Goal: Task Accomplishment & Management: Manage account settings

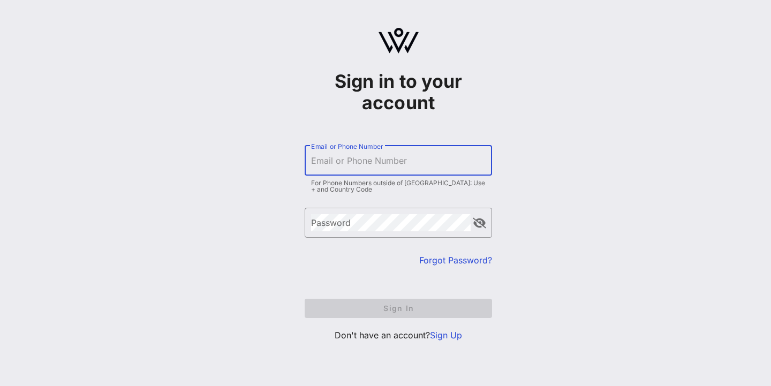
type input "[EMAIL_ADDRESS][DOMAIN_NAME]"
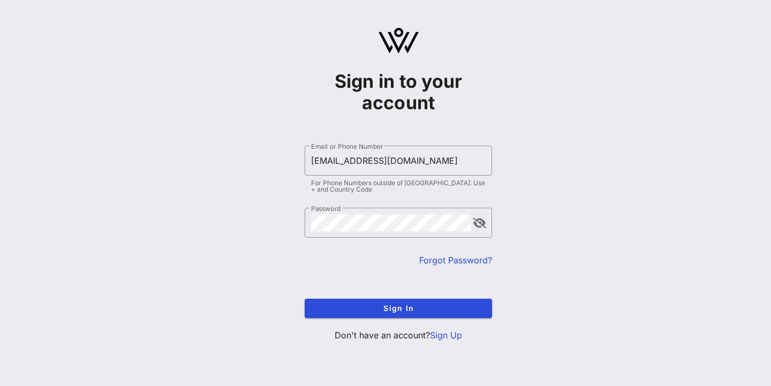
click at [495, 285] on div "Sign in to your account ​ Email or Phone Number [EMAIL_ADDRESS][DOMAIN_NAME] Fo…" at bounding box center [398, 189] width 745 height 378
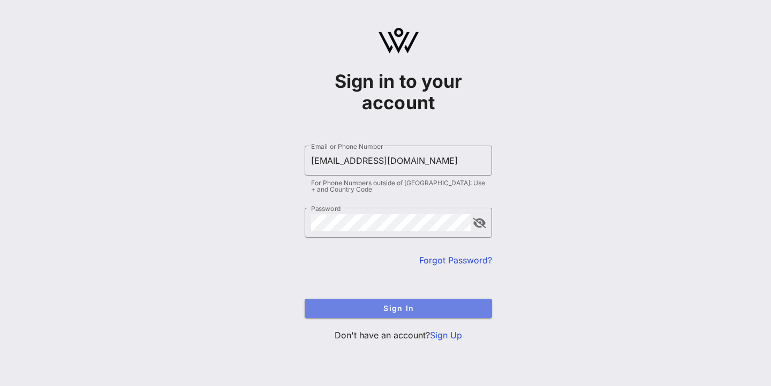
click at [467, 299] on button "Sign In" at bounding box center [398, 308] width 187 height 19
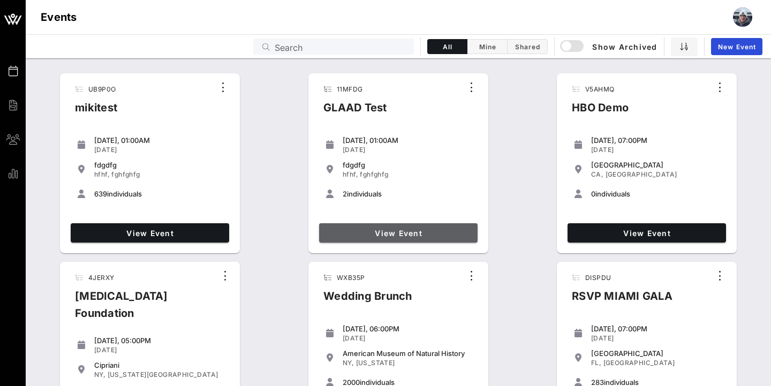
click at [386, 241] on link "View Event" at bounding box center [398, 232] width 158 height 19
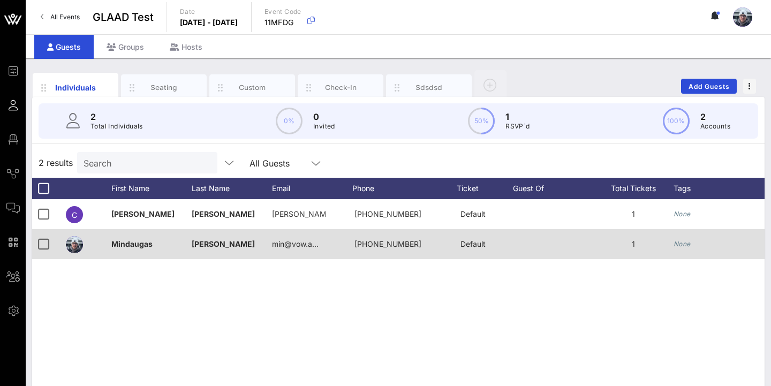
click at [81, 244] on div at bounding box center [74, 244] width 17 height 17
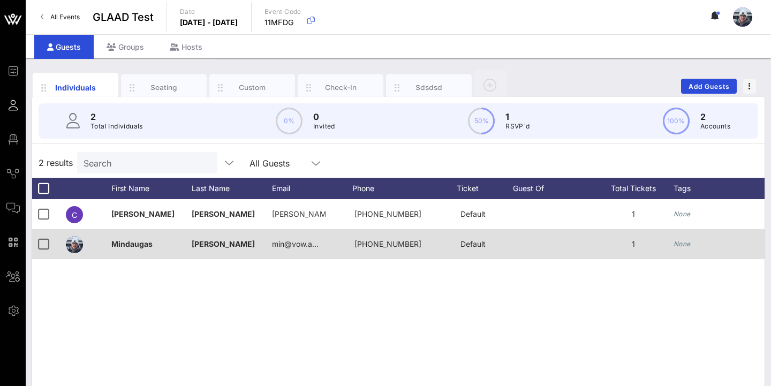
click at [70, 241] on div at bounding box center [74, 244] width 17 height 17
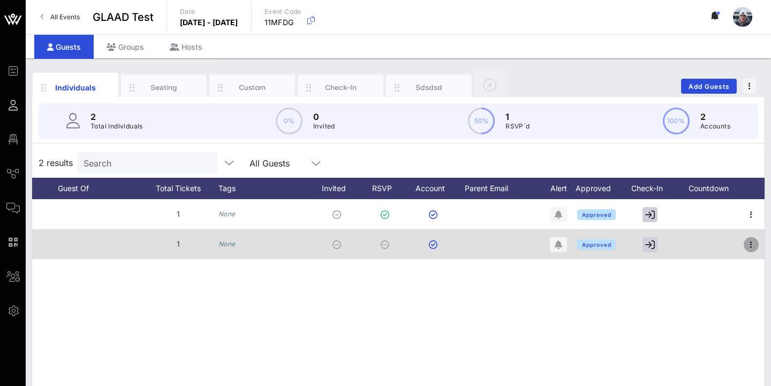
click at [751, 248] on icon "button" at bounding box center [751, 244] width 13 height 13
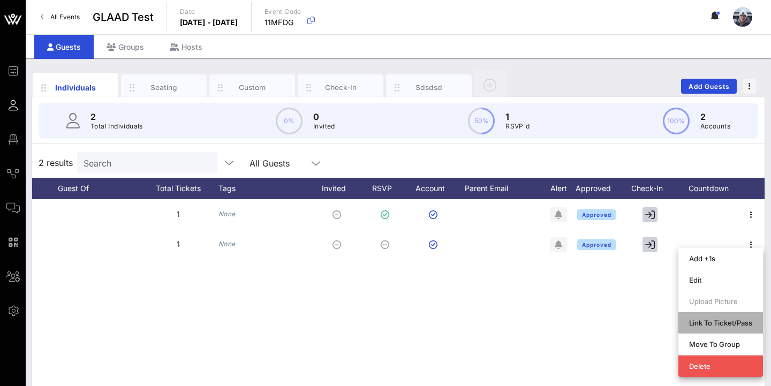
click at [713, 320] on div "Link To Ticket/Pass" at bounding box center [720, 323] width 63 height 9
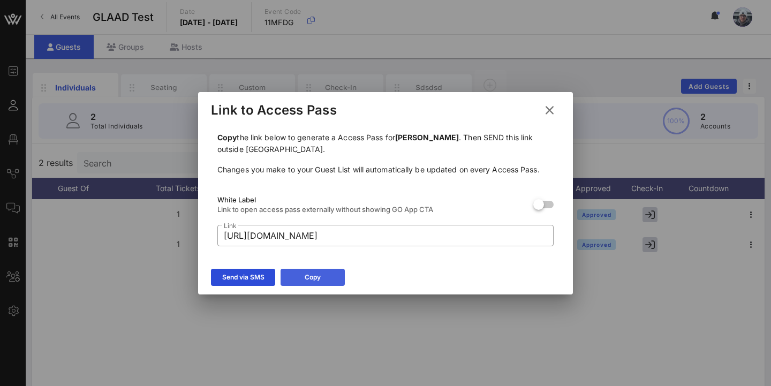
click at [316, 278] on button "Copy" at bounding box center [313, 277] width 64 height 17
